Goal: Entertainment & Leisure: Consume media (video, audio)

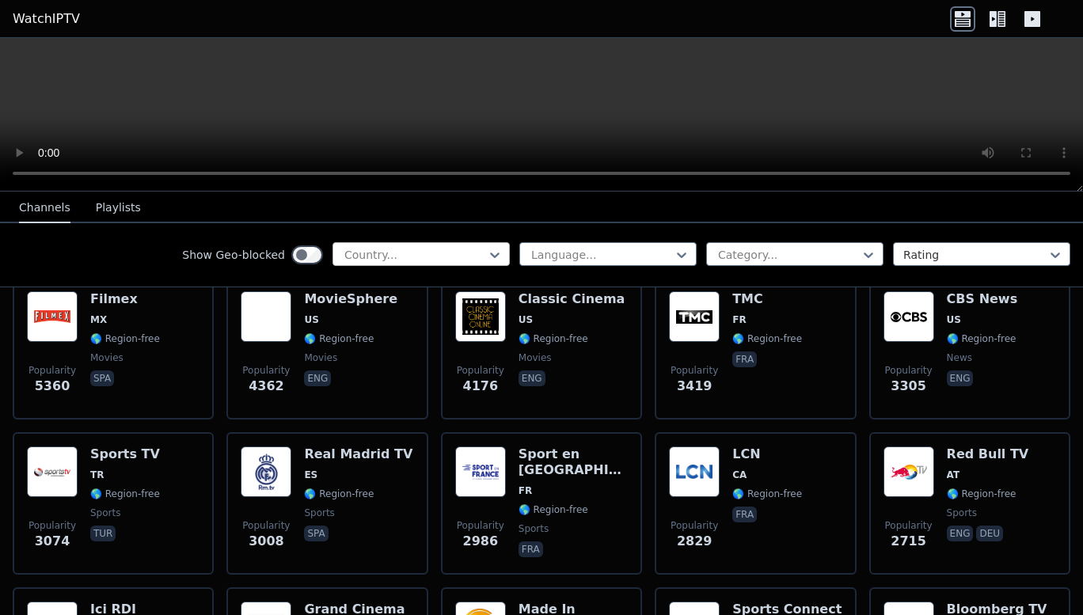
scroll to position [389, 0]
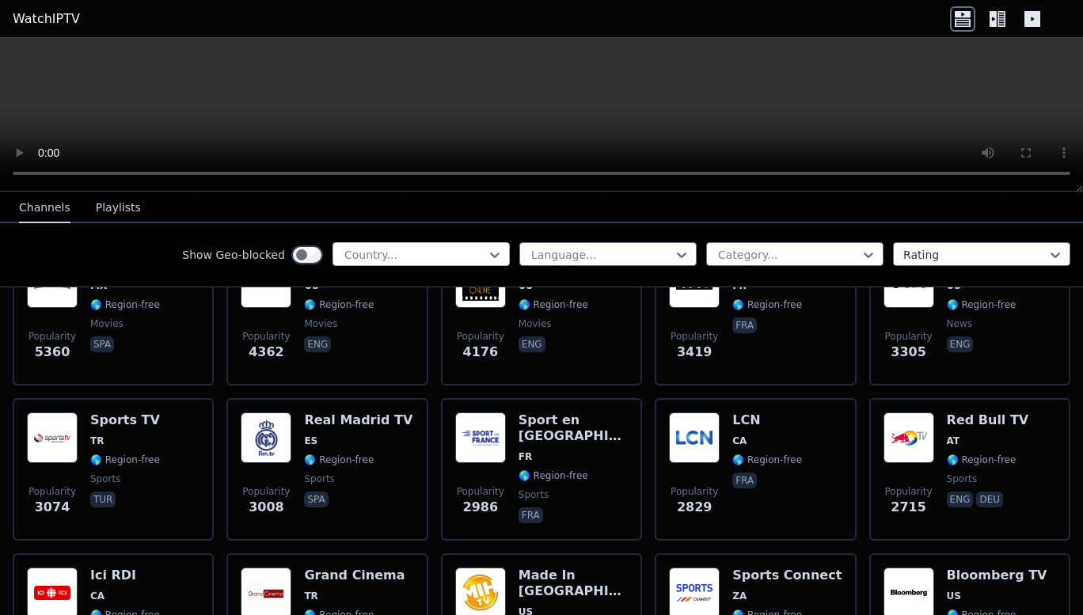
click at [386, 250] on div at bounding box center [415, 255] width 144 height 16
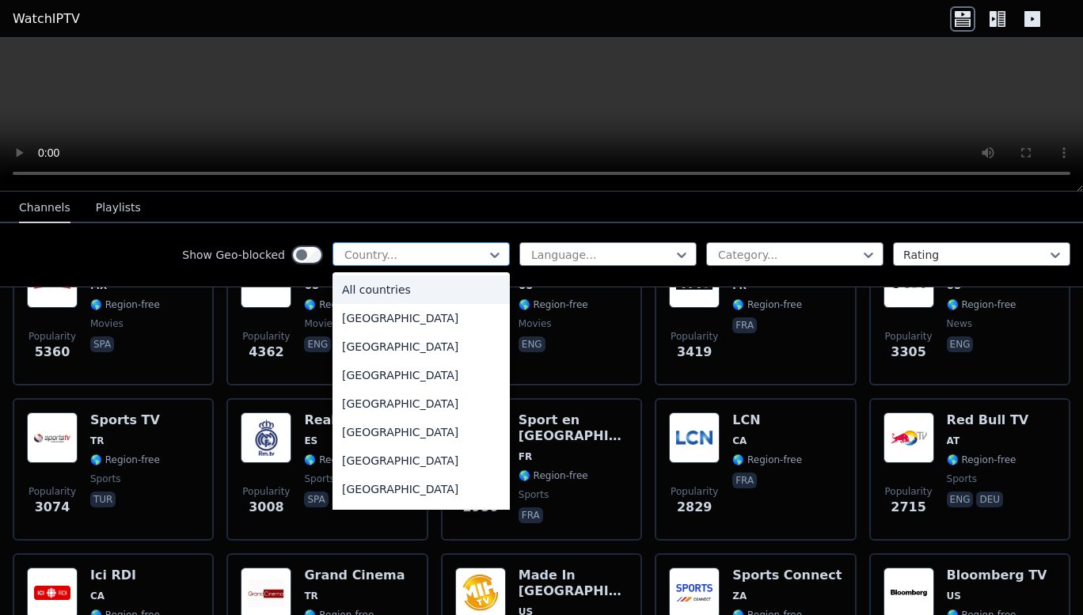
type input "*"
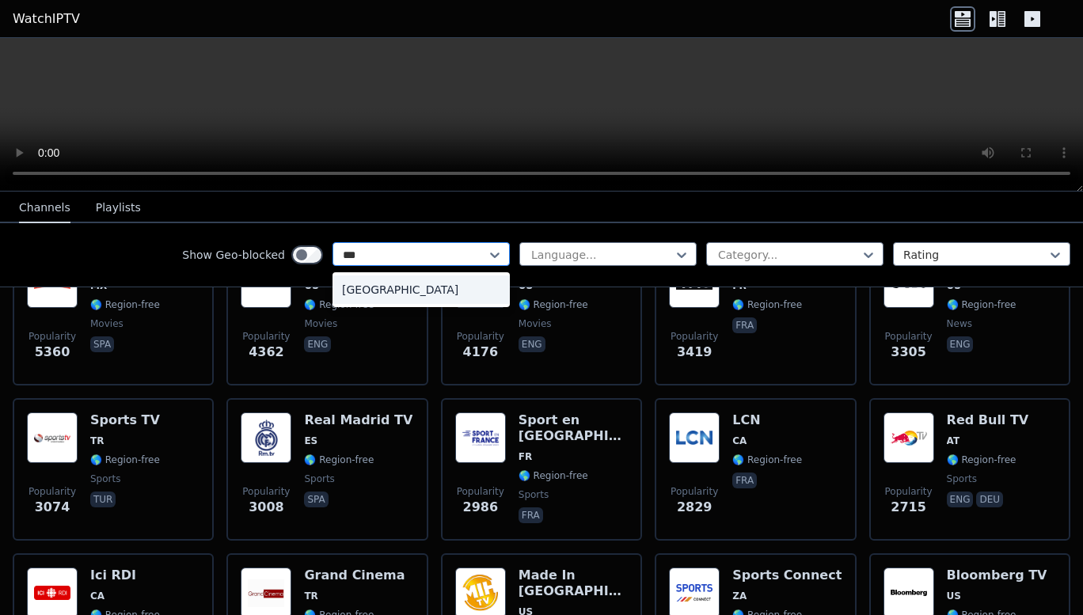
type input "****"
click at [384, 287] on div "[GEOGRAPHIC_DATA]" at bounding box center [421, 290] width 177 height 29
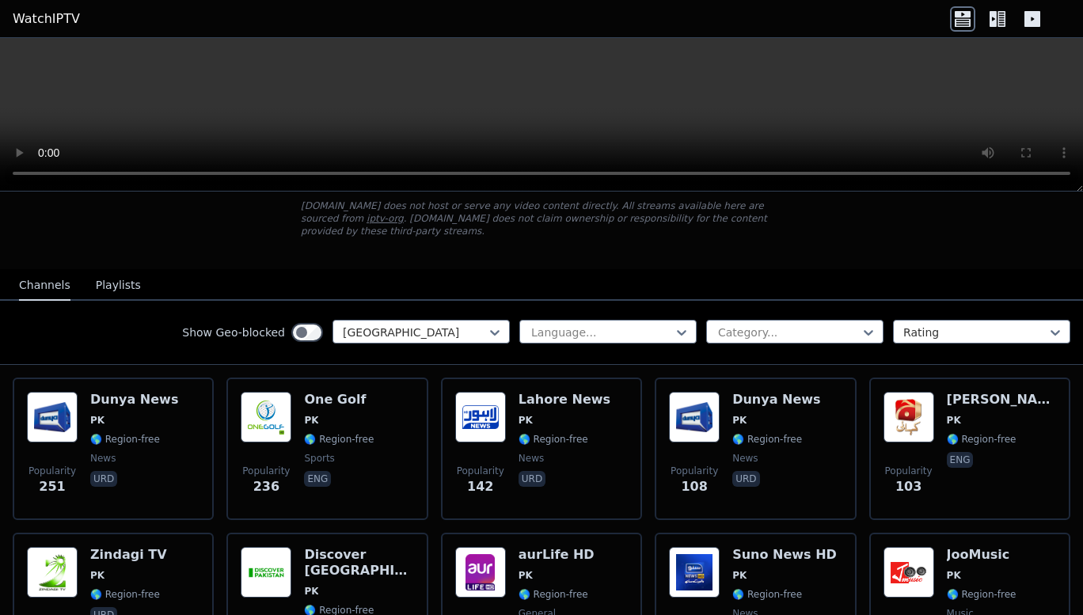
scroll to position [95, 0]
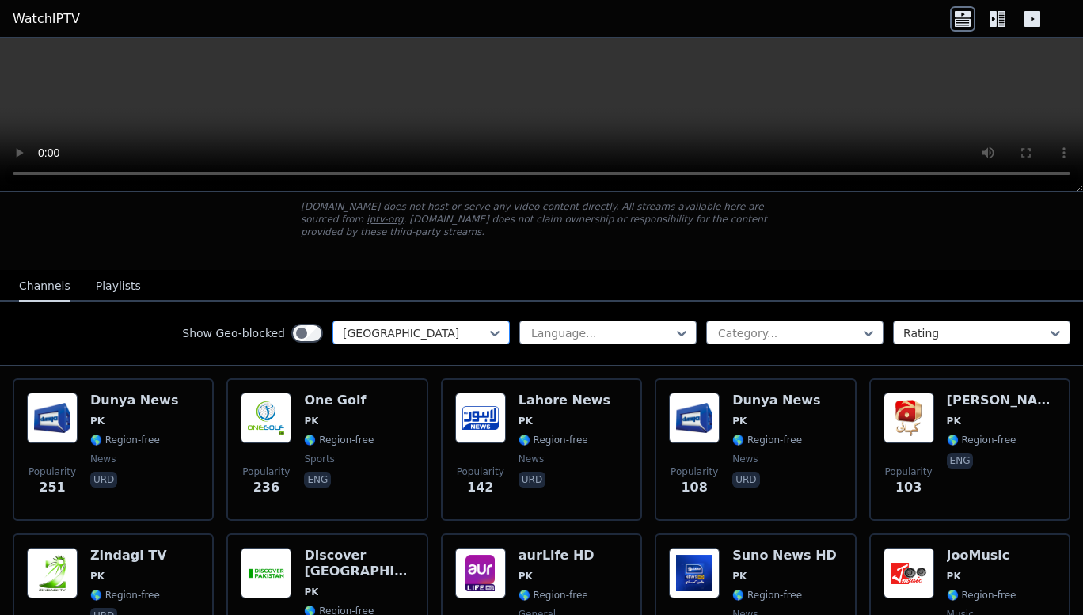
click at [439, 325] on div at bounding box center [415, 333] width 144 height 16
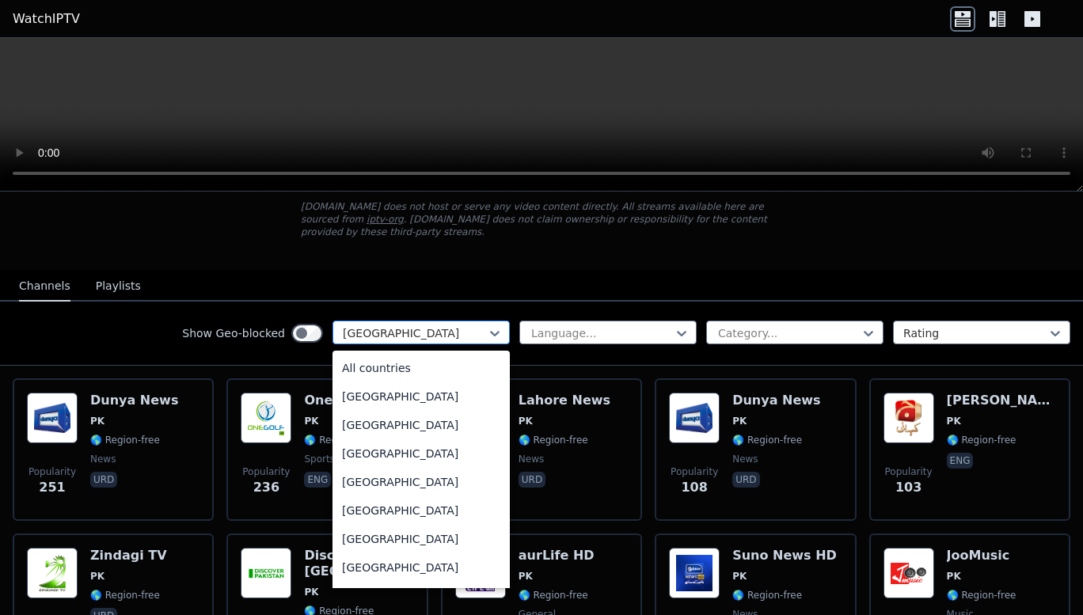
scroll to position [3838, 0]
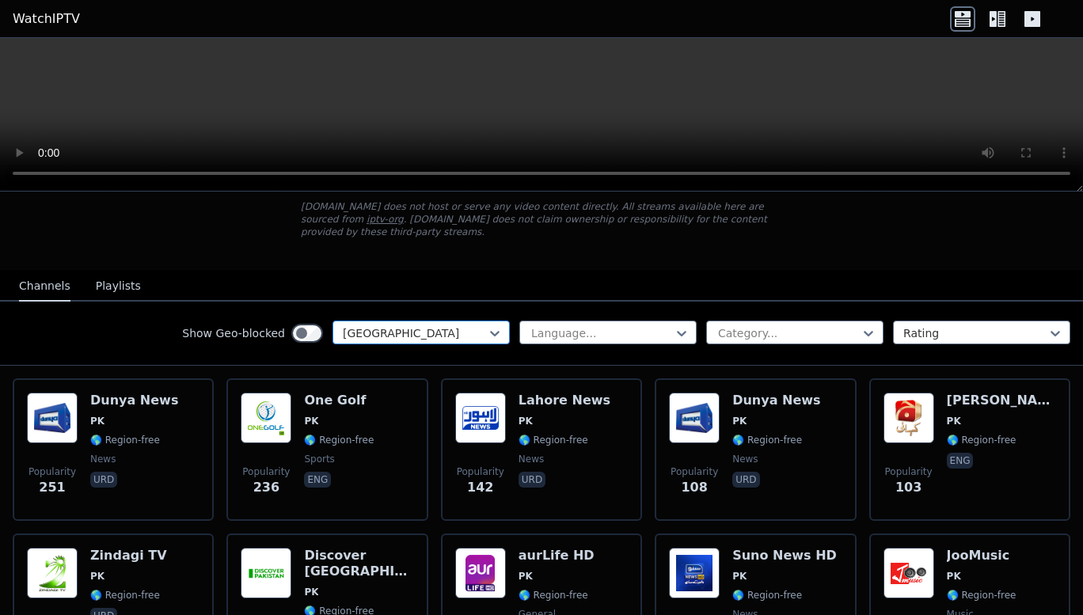
click at [439, 325] on div at bounding box center [415, 333] width 144 height 16
click at [487, 325] on icon at bounding box center [495, 333] width 16 height 16
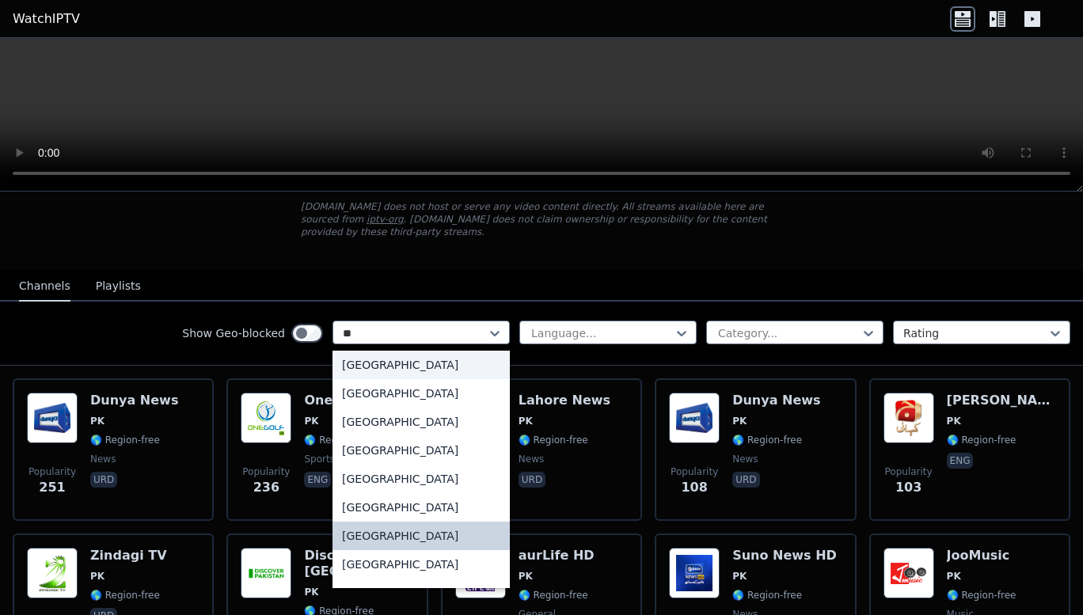
scroll to position [317, 0]
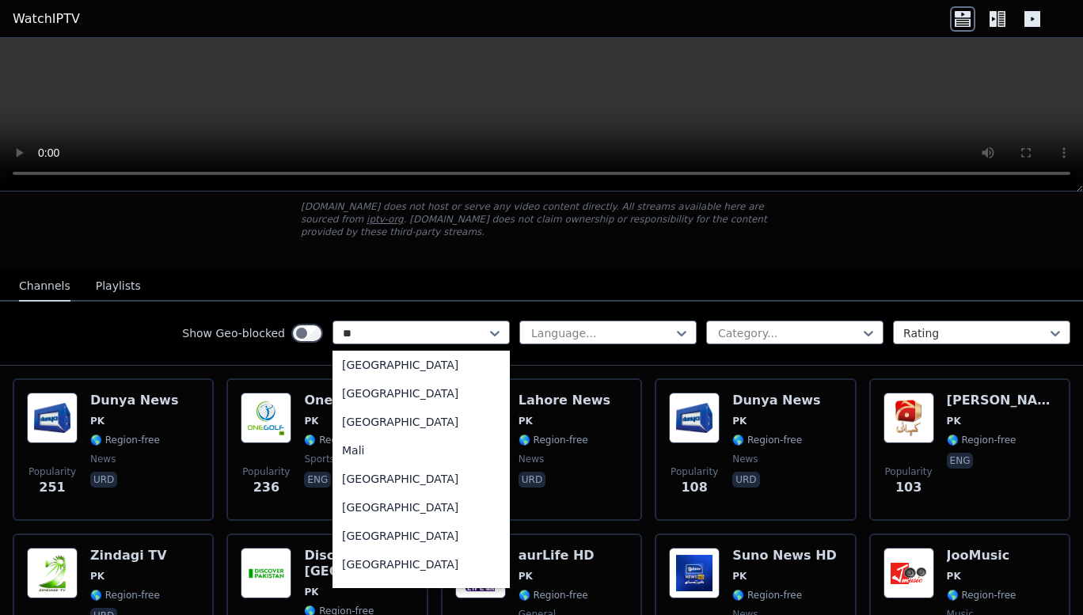
type input "***"
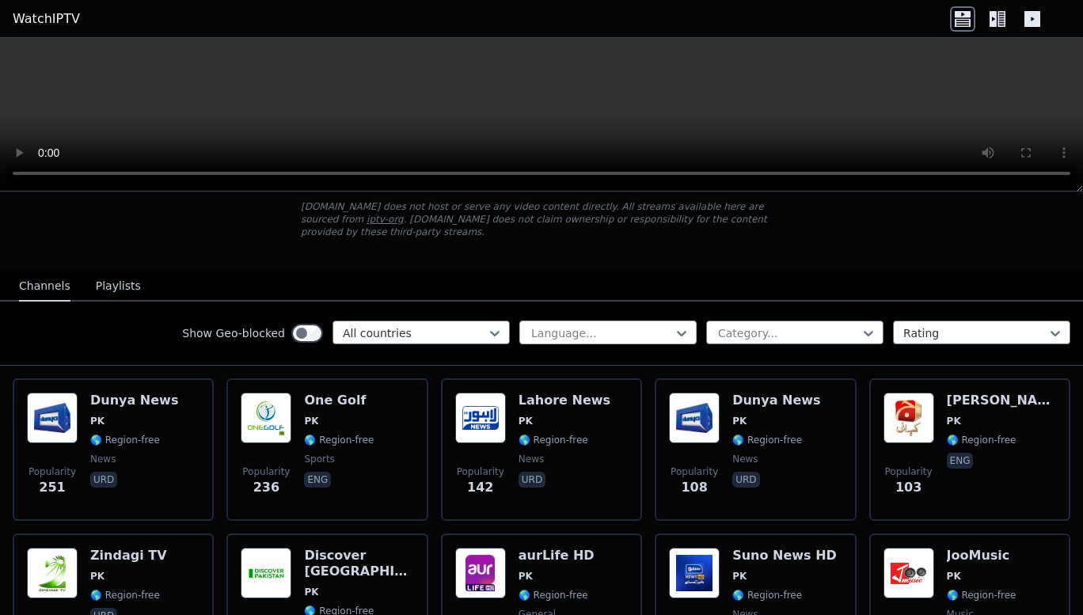
click at [591, 325] on div at bounding box center [602, 333] width 144 height 16
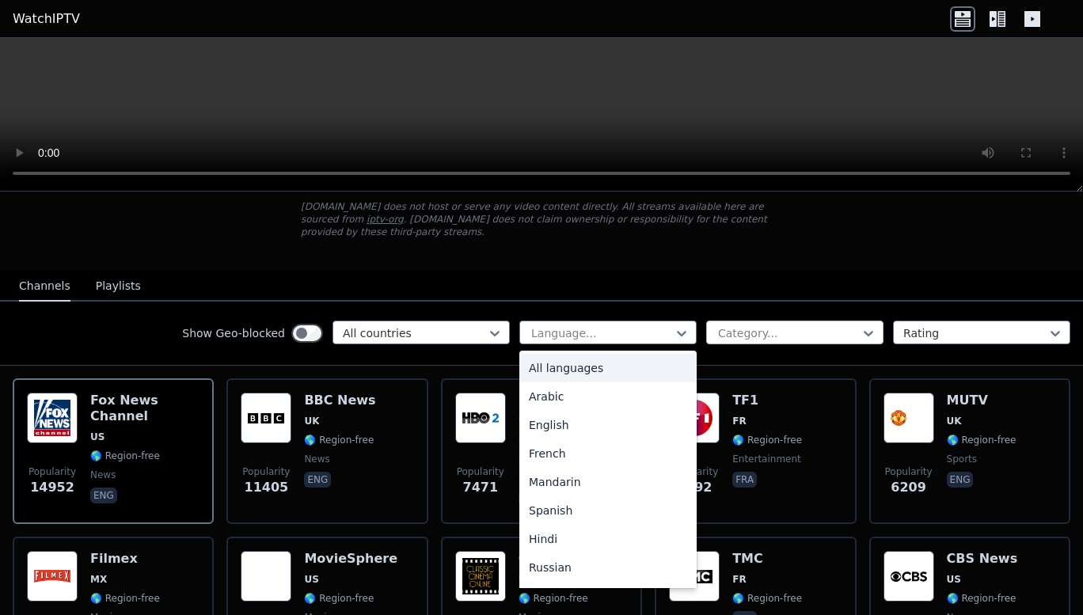
click at [730, 325] on div at bounding box center [788, 333] width 144 height 16
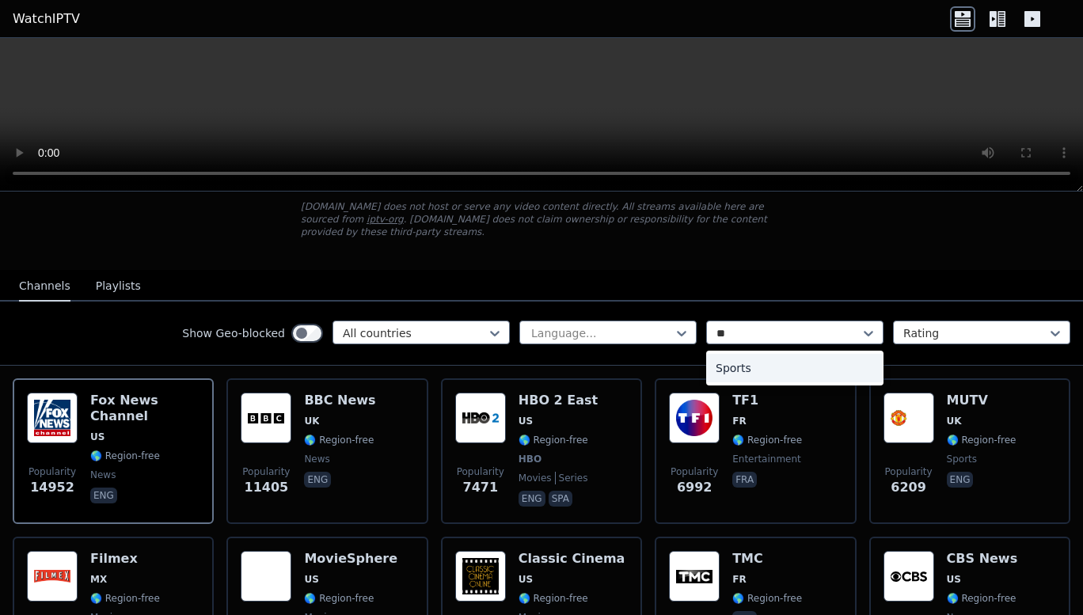
type input "***"
click at [735, 354] on div "Sports" at bounding box center [794, 368] width 177 height 29
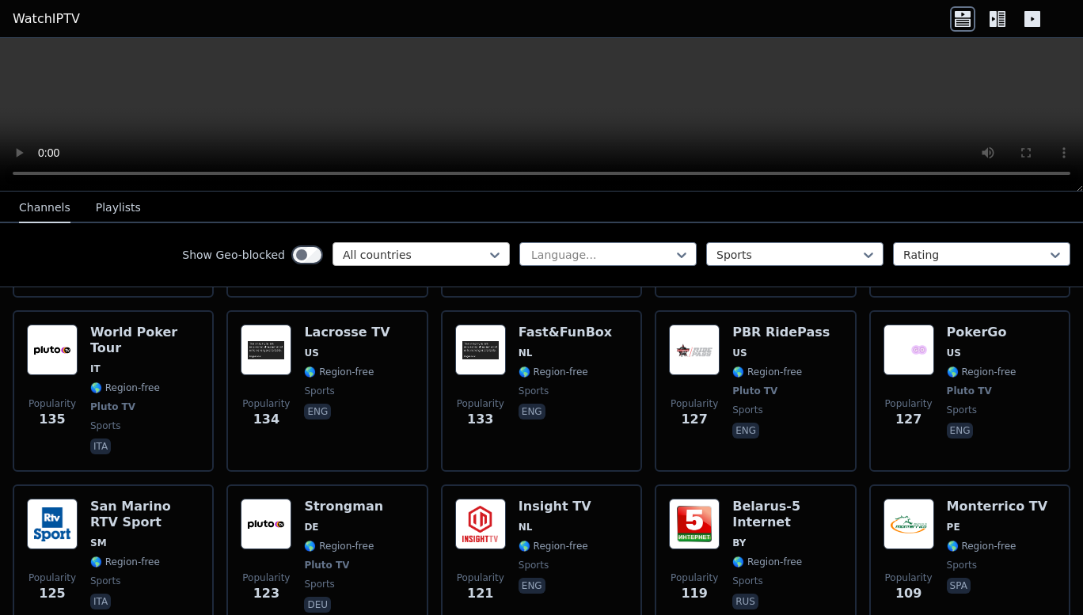
scroll to position [2541, 0]
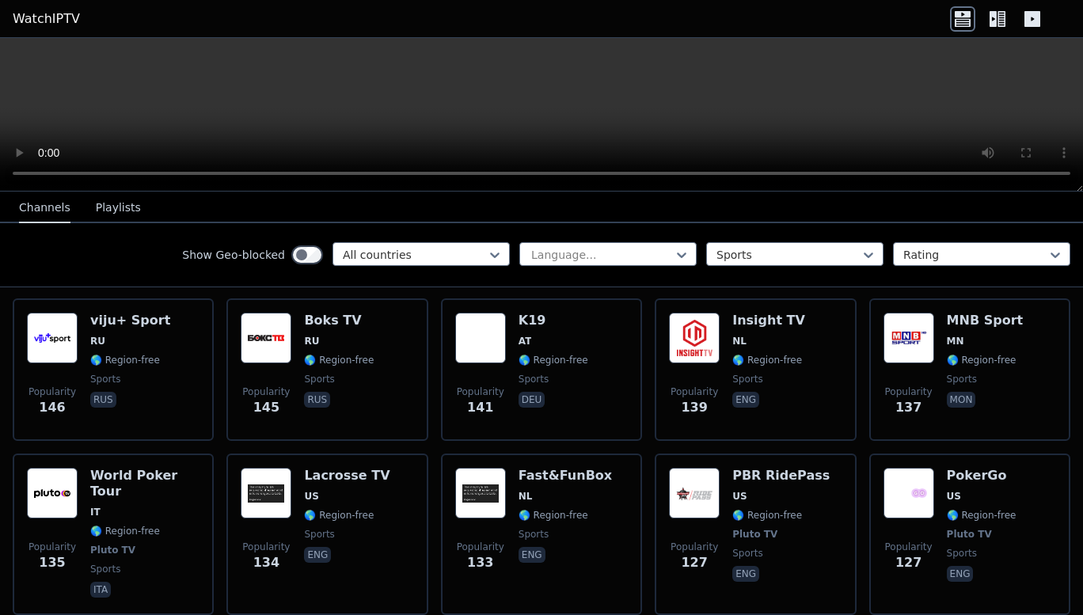
click at [409, 97] on video at bounding box center [541, 115] width 1083 height 154
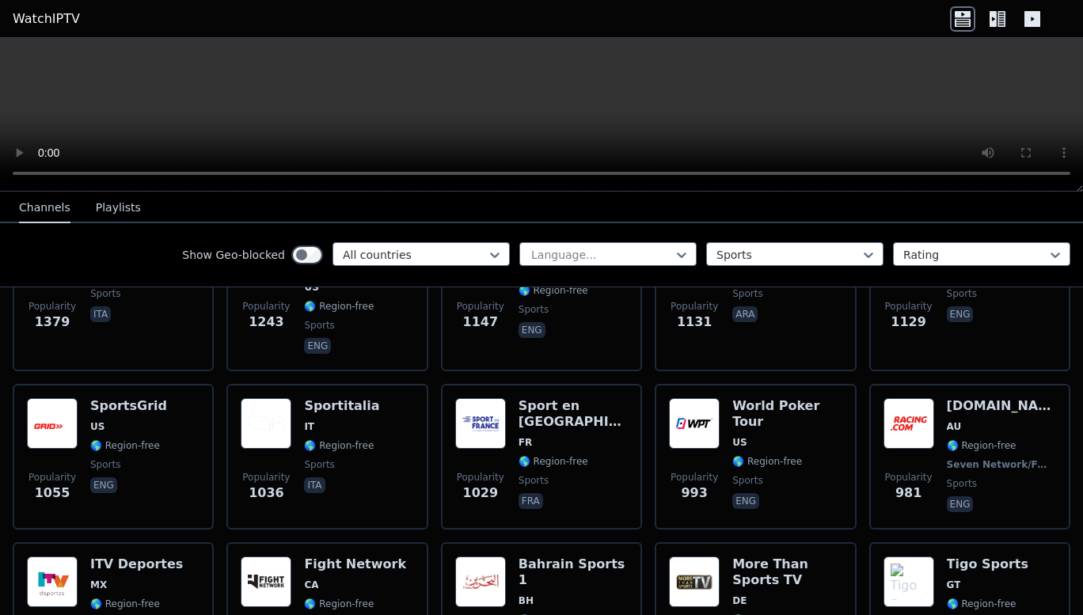
scroll to position [0, 0]
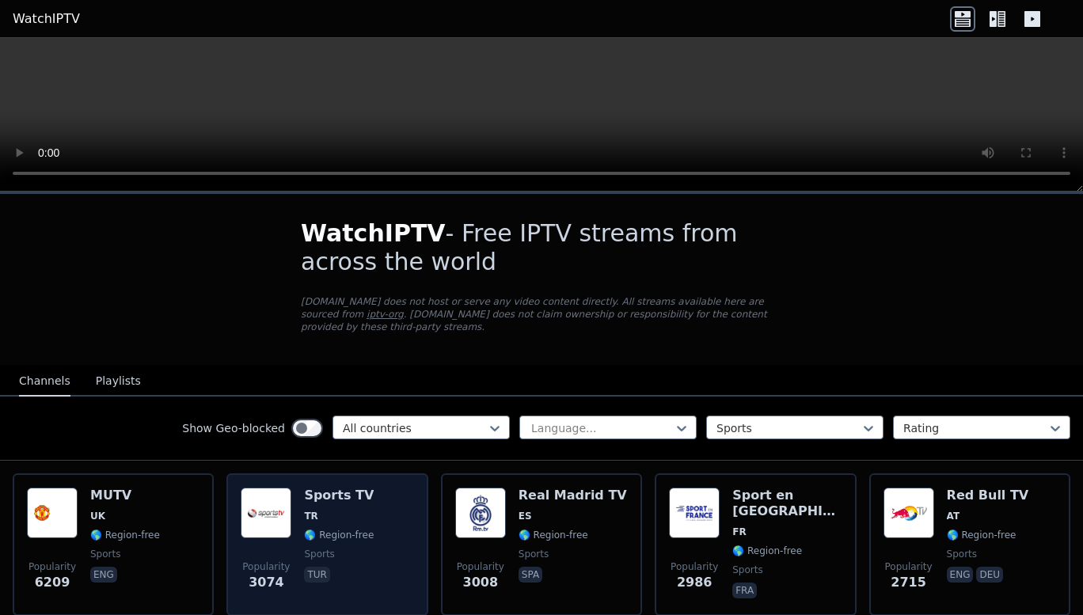
click at [340, 510] on span "TR" at bounding box center [339, 516] width 70 height 13
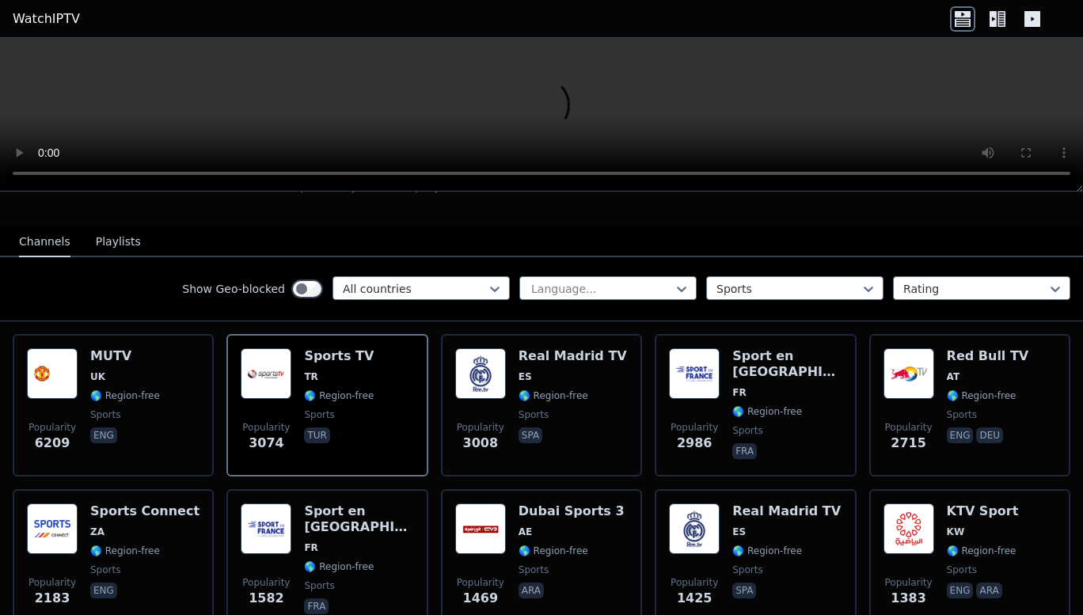
scroll to position [144, 0]
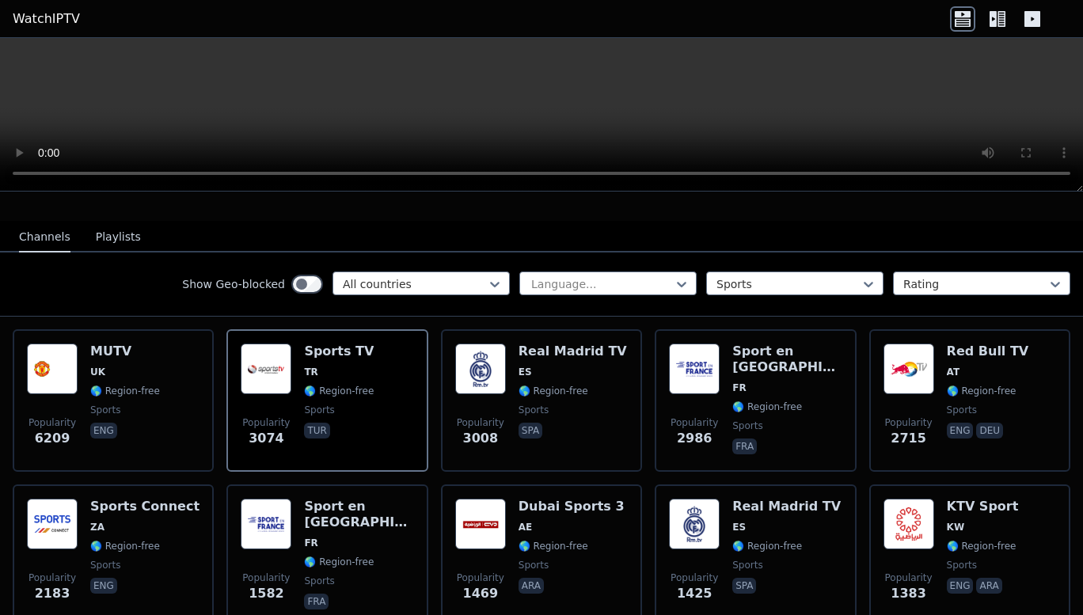
click at [547, 96] on video at bounding box center [541, 115] width 1083 height 154
